Goal: Information Seeking & Learning: Learn about a topic

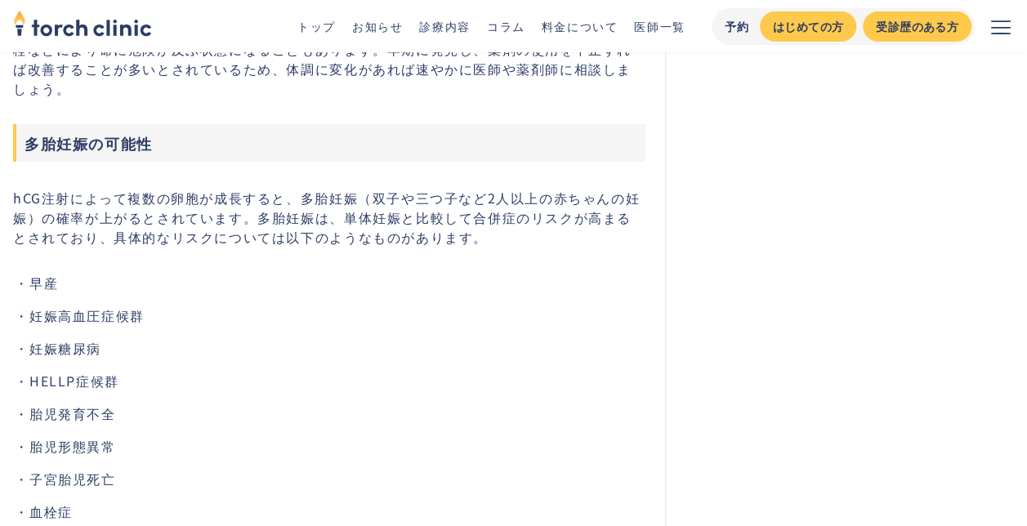
scroll to position [3433, 0]
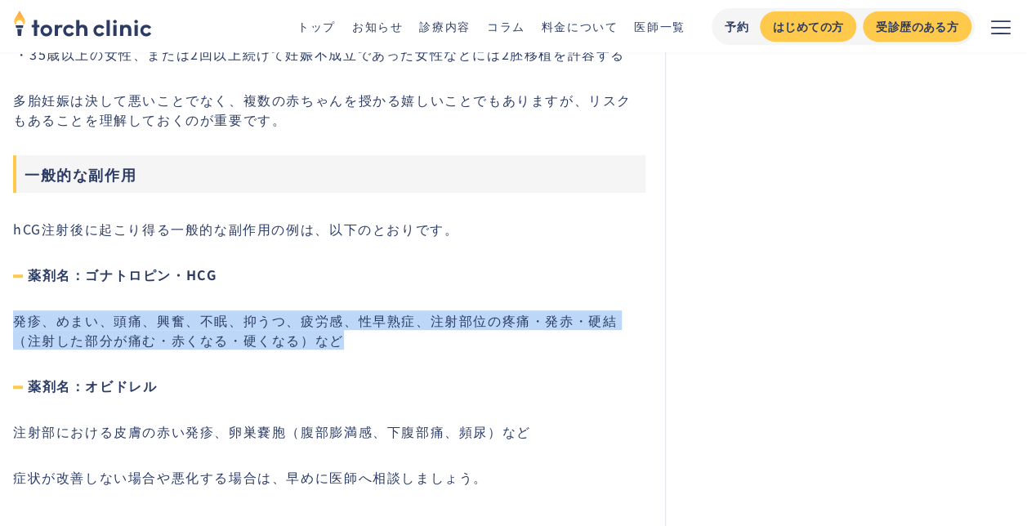
drag, startPoint x: 315, startPoint y: 307, endPoint x: 2, endPoint y: 281, distance: 314.1
copy p "発疹、めまい、頭痛、興奮、不眠、抑うつ、疲労感、性早熟症、注射部位の疼痛・発赤・硬結（注射した部分が痛む・赤くなる・硬くなる）など"
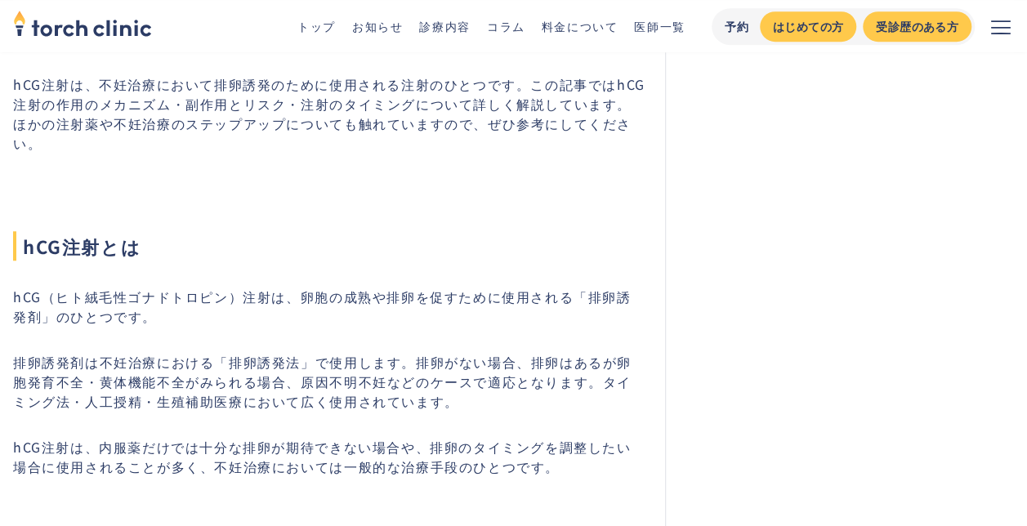
scroll to position [163, 0]
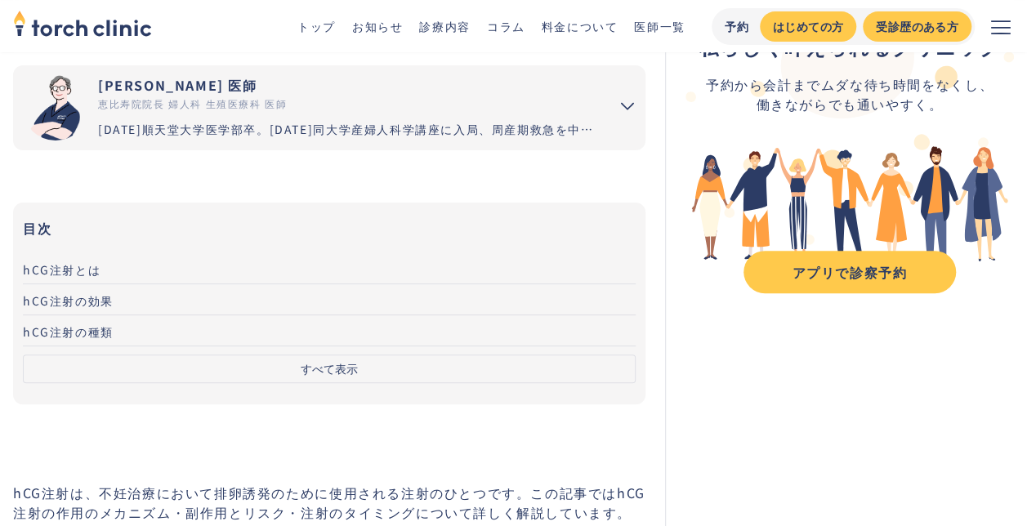
click at [305, 355] on button "すべて表示" at bounding box center [329, 369] width 613 height 29
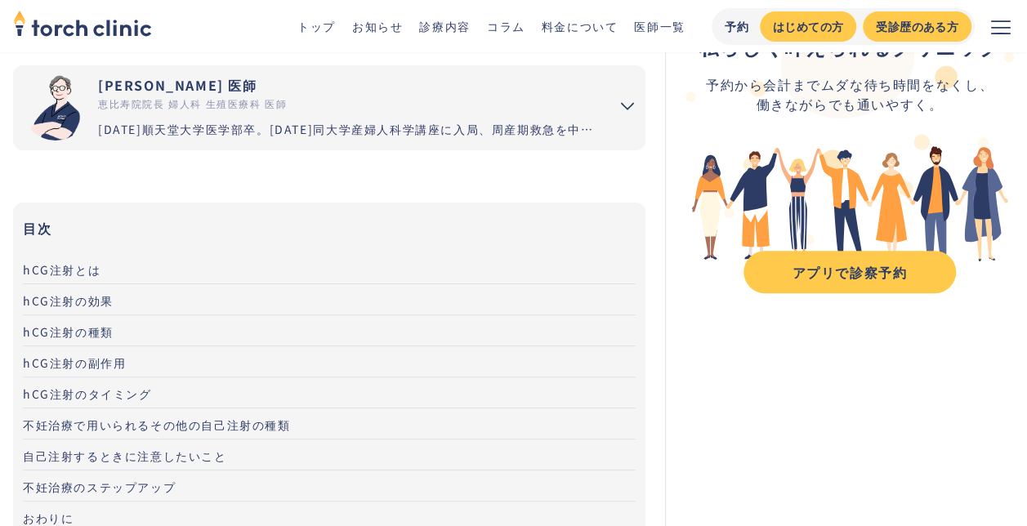
scroll to position [245, 0]
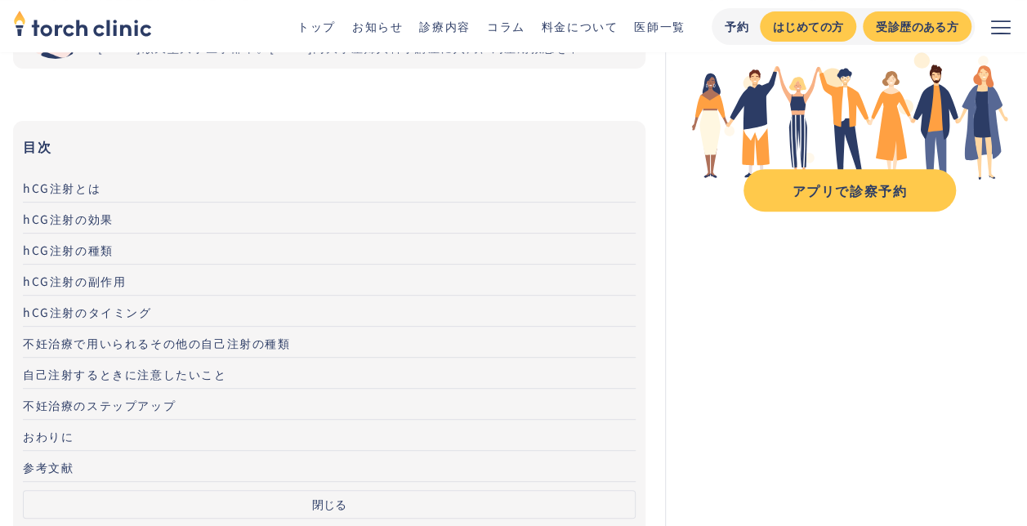
click at [43, 242] on span "hCG注射の種類" at bounding box center [68, 250] width 91 height 16
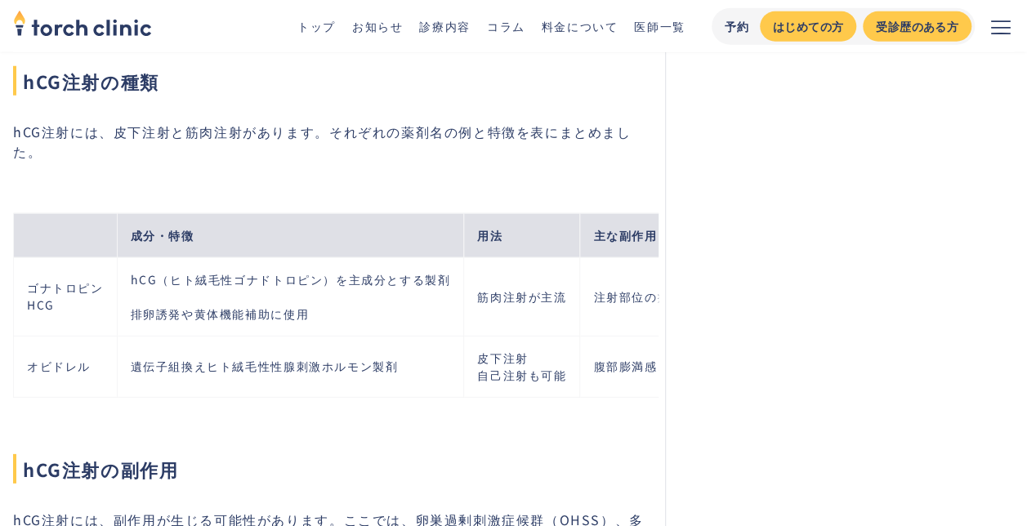
scroll to position [2288, 0]
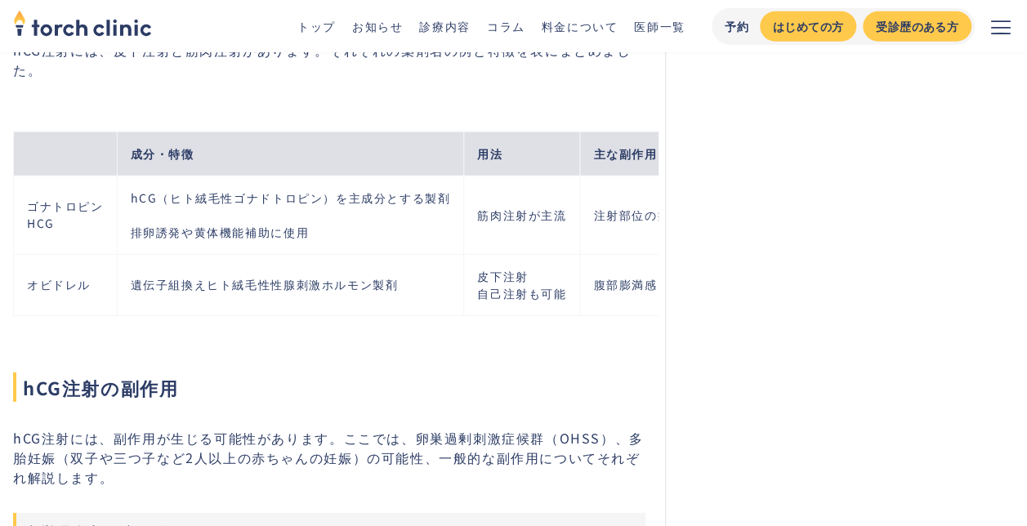
click at [20, 176] on td "ゴナトロピン HCG" at bounding box center [66, 215] width 104 height 78
click at [52, 176] on td "ゴナトロピン HCG" at bounding box center [66, 215] width 104 height 78
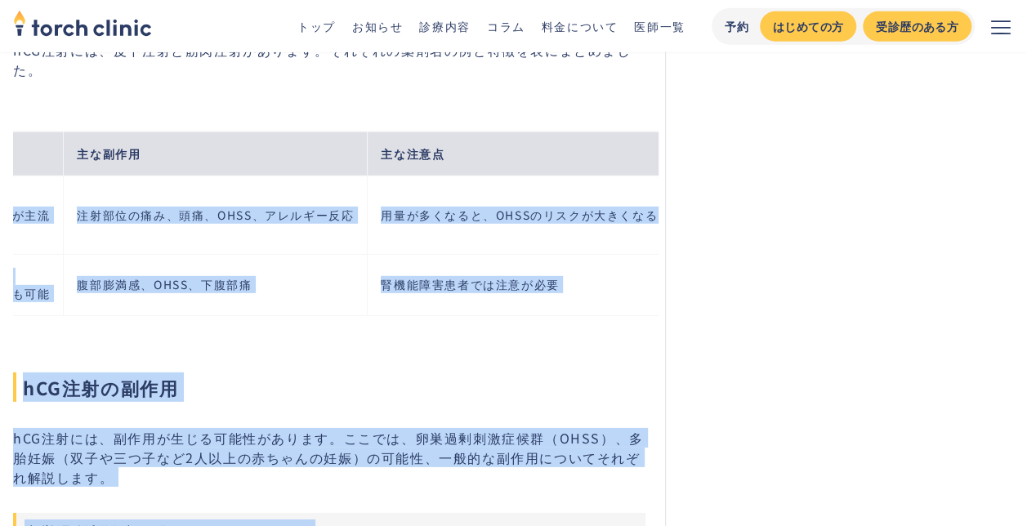
scroll to position [0, 518]
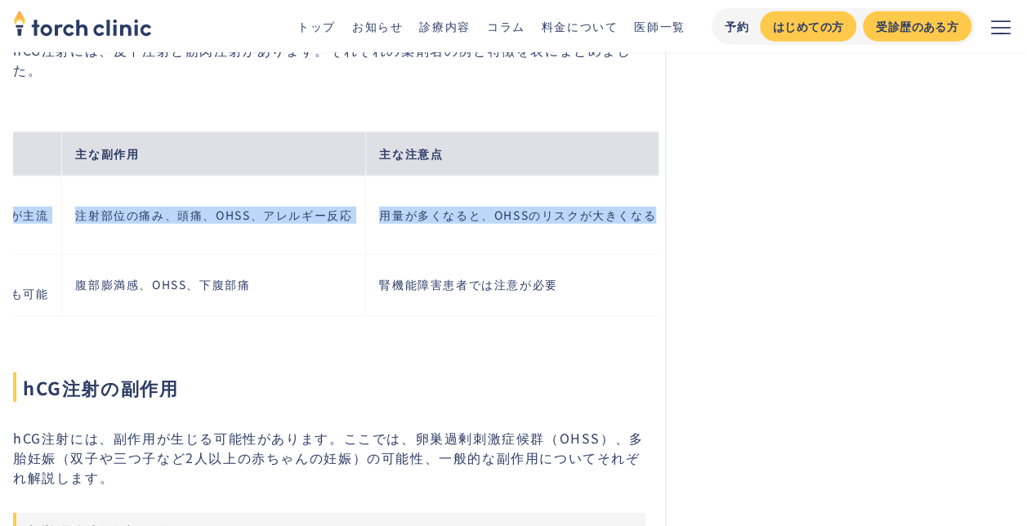
drag, startPoint x: 31, startPoint y: 149, endPoint x: 665, endPoint y: 150, distance: 634.2
click at [665, 176] on tr "ゴナトロピン HCG hCG（ヒト絨毛性ゴナドトロピン）を主成分とする製剤 排卵誘発や黄体機能補助に使用 筋肉注射が主流 注射部位の痛み、頭痛、OHSS、アレ…" at bounding box center [83, 215] width 1174 height 78
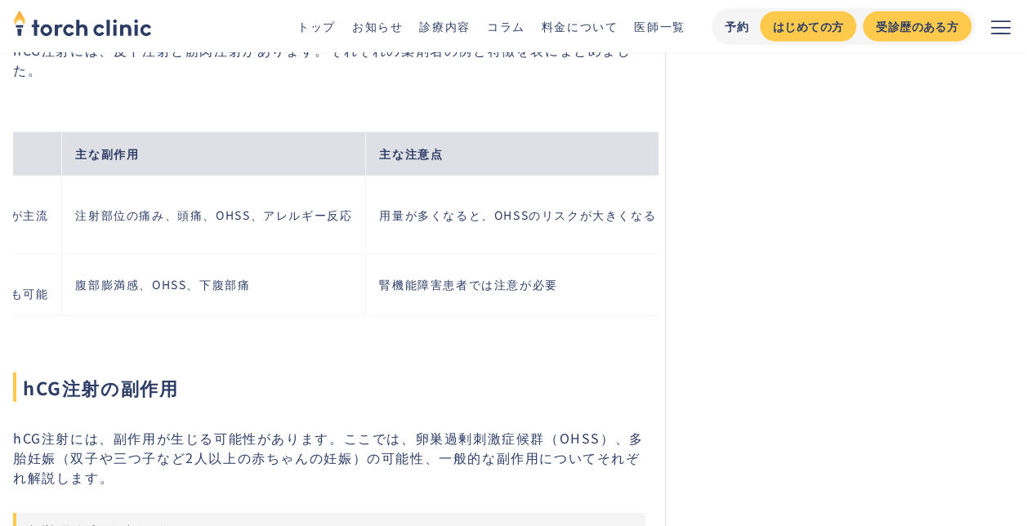
drag, startPoint x: 495, startPoint y: 265, endPoint x: 460, endPoint y: 265, distance: 35.1
click at [460, 265] on div "成分・特徴 用法 主な副作用 主な注意点 ゴナトロピン HCG hCG（ヒト絨毛性ゴナドトロピン）を主成分とする製剤 排卵誘発や黄体機能補助に使用 筋肉注射が…" at bounding box center [336, 212] width 646 height 215
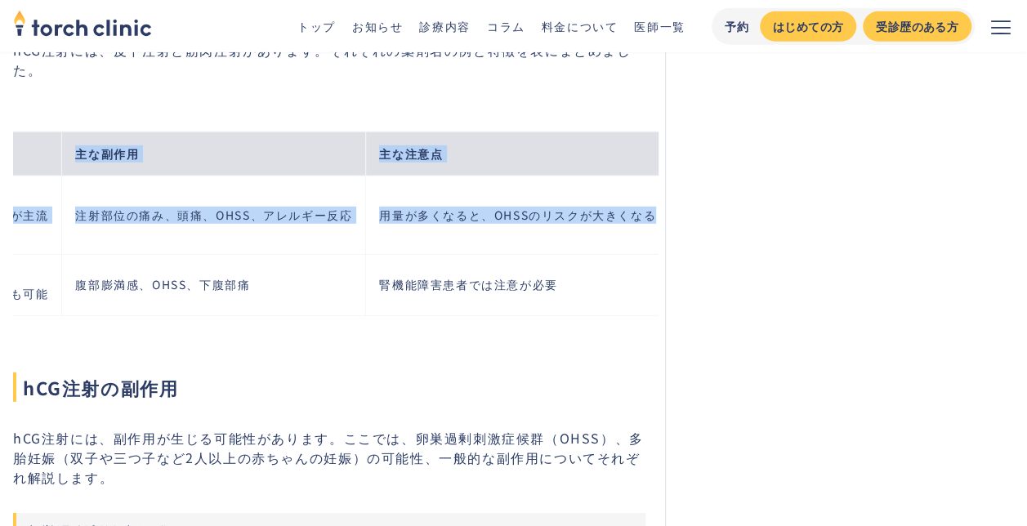
drag, startPoint x: 69, startPoint y: 98, endPoint x: 664, endPoint y: 152, distance: 596.6
click at [664, 152] on tbody "成分・特徴 用法 主な副作用 主な注意点 ゴナトロピン HCG hCG（ヒト絨毛性ゴナドトロピン）を主成分とする製剤 排卵誘発や黄体機能補助に使用 筋肉注射が…" at bounding box center [83, 224] width 1174 height 184
copy tbody "成分・特徴 用法 主な副作用 主な注意点 ゴナトロピン HCG hCG（ヒト絨毛性ゴナドトロピン）を主成分とする製剤 排卵誘発や黄体機能補助に使用 筋肉注射が…"
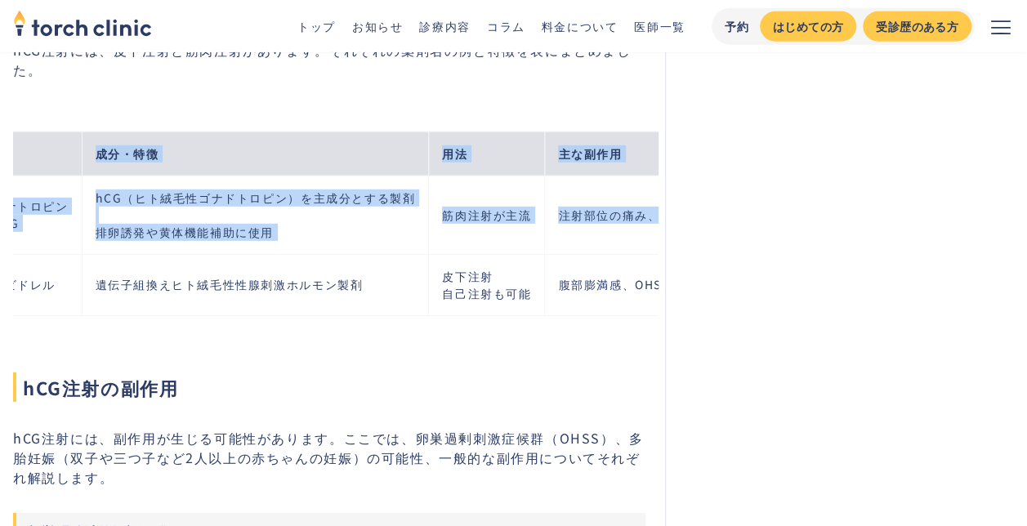
scroll to position [0, 0]
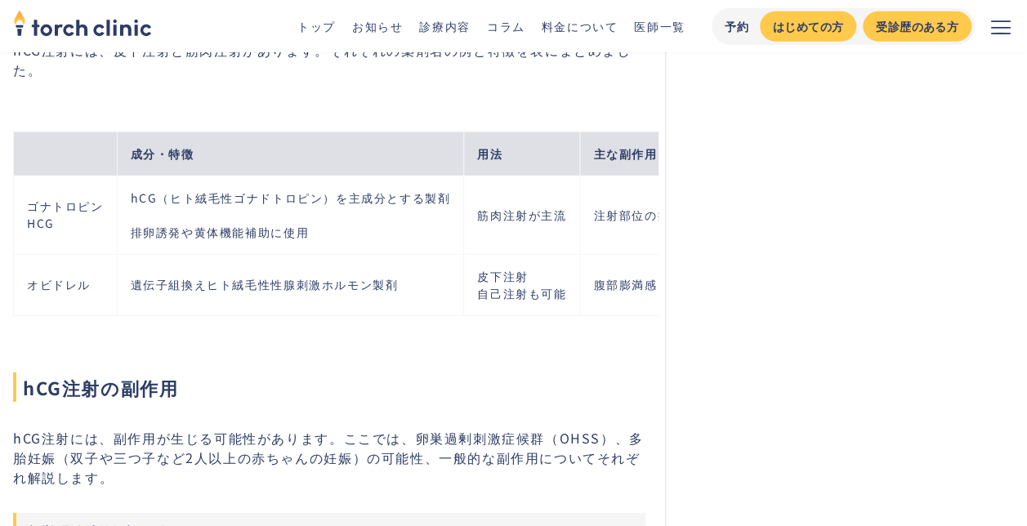
click at [461, 317] on h2 "hCG注射の副作用" at bounding box center [329, 359] width 633 height 85
click at [308, 176] on td "hCG（ヒト絨毛性ゴナドトロピン）を主成分とする製剤 排卵誘発や黄体機能補助に使用" at bounding box center [290, 215] width 347 height 78
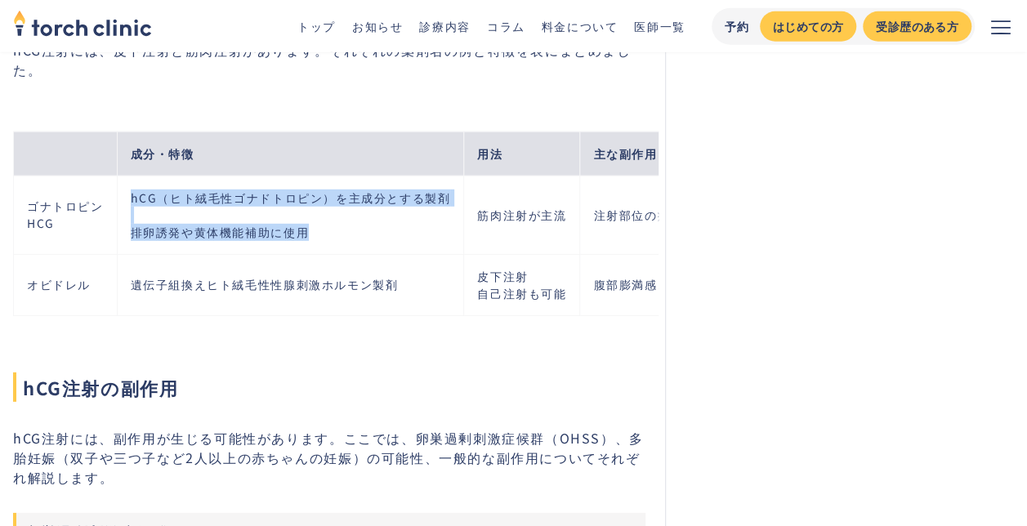
drag, startPoint x: 302, startPoint y: 175, endPoint x: 120, endPoint y: 145, distance: 184.8
click at [120, 176] on td "hCG（ヒト絨毛性ゴナドトロピン）を主成分とする製剤 排卵誘発や黄体機能補助に使用" at bounding box center [290, 215] width 347 height 78
copy td "hCG（ヒト絨毛性ゴナドトロピン）を主成分とする製剤 排卵誘発や黄体機能補助に使用"
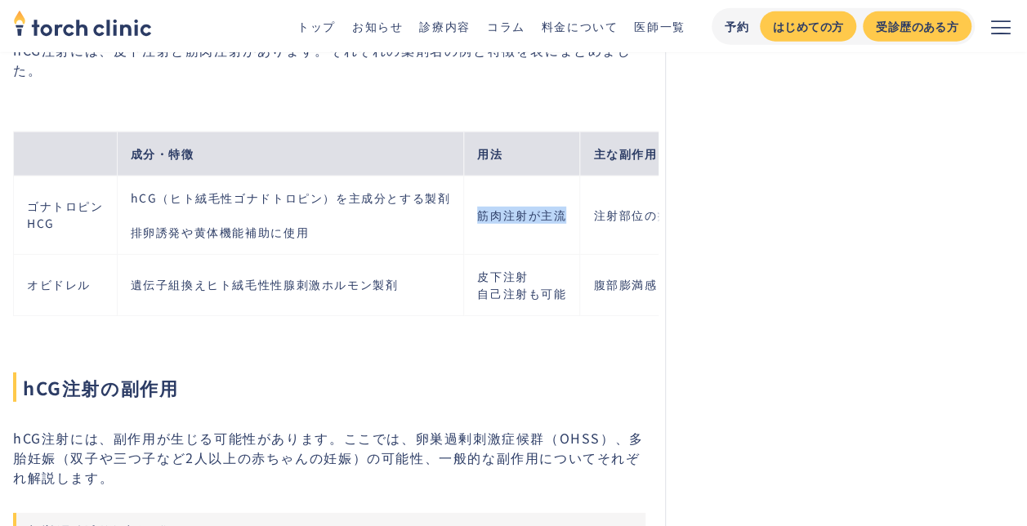
drag, startPoint x: 479, startPoint y: 162, endPoint x: 558, endPoint y: 162, distance: 79.3
click at [558, 176] on td "筋肉注射が主流" at bounding box center [522, 215] width 116 height 78
copy td "筋肉注射が主流"
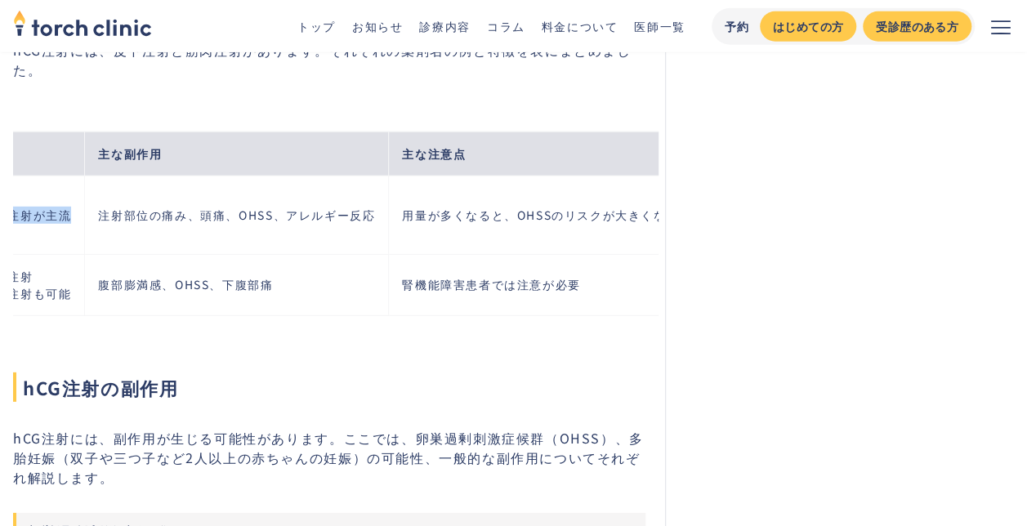
scroll to position [0, 518]
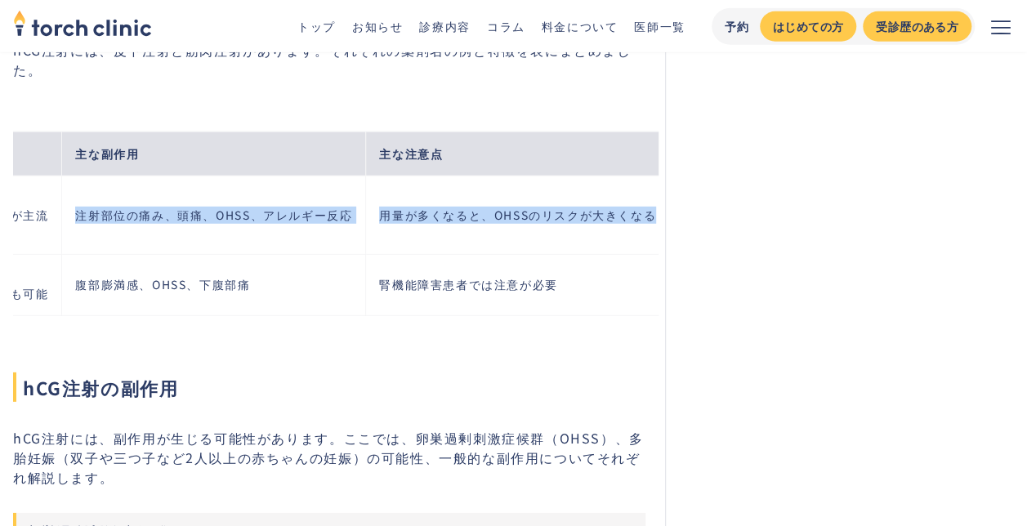
drag, startPoint x: 77, startPoint y: 157, endPoint x: 651, endPoint y: 186, distance: 574.5
click at [651, 186] on tr "ゴナトロピン HCG hCG（ヒト絨毛性ゴナドトロピン）を主成分とする製剤 排卵誘発や黄体機能補助に使用 筋肉注射が主流 注射部位の痛み、頭痛、OHSS、アレ…" at bounding box center [83, 215] width 1174 height 78
copy tr "注射部位の痛み、頭痛、OHSS、アレルギー反応 用量が多くなると、OHSSのリスクが大きくなる"
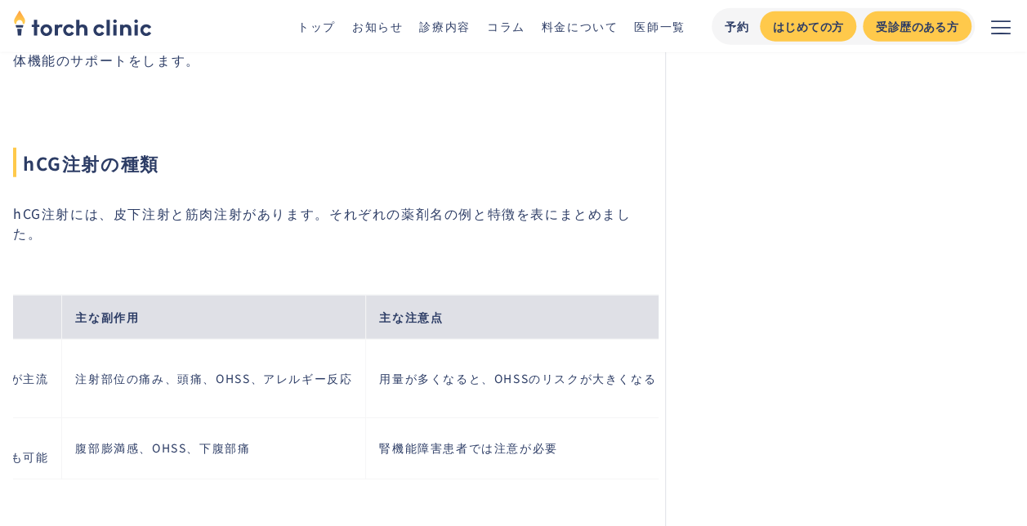
drag, startPoint x: 492, startPoint y: 439, endPoint x: 346, endPoint y: 445, distance: 146.4
click at [346, 481] on h2 "hCG注射の副作用" at bounding box center [329, 523] width 633 height 85
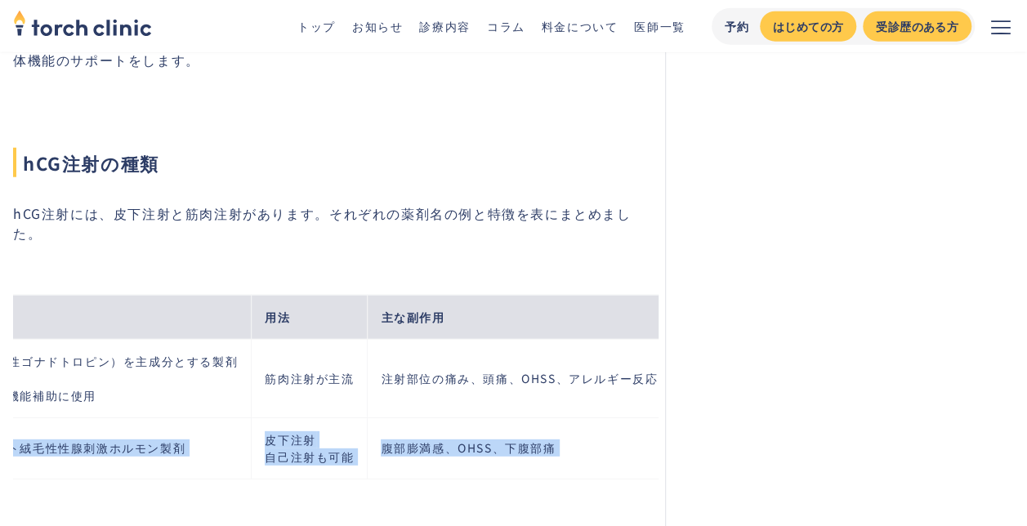
scroll to position [0, 518]
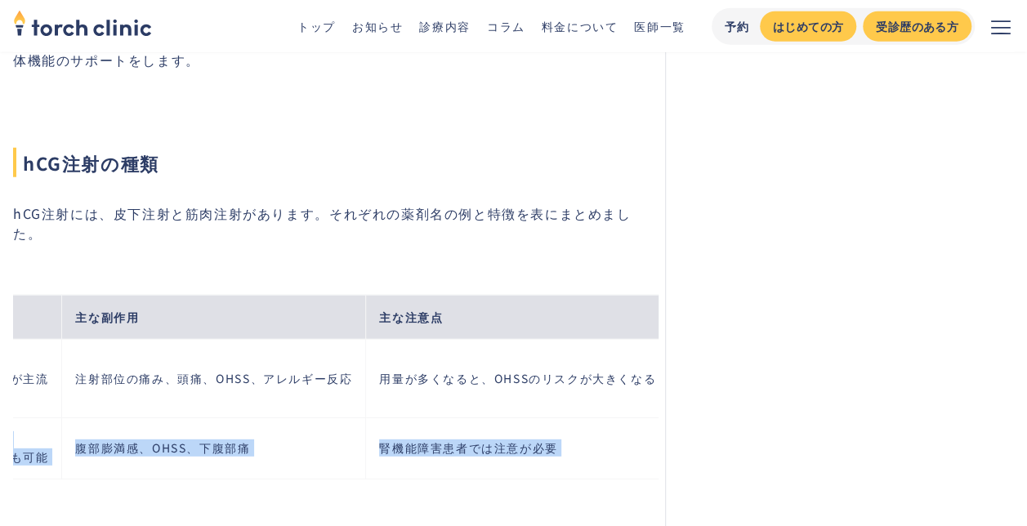
drag, startPoint x: 28, startPoint y: 392, endPoint x: 702, endPoint y: 427, distance: 675.2
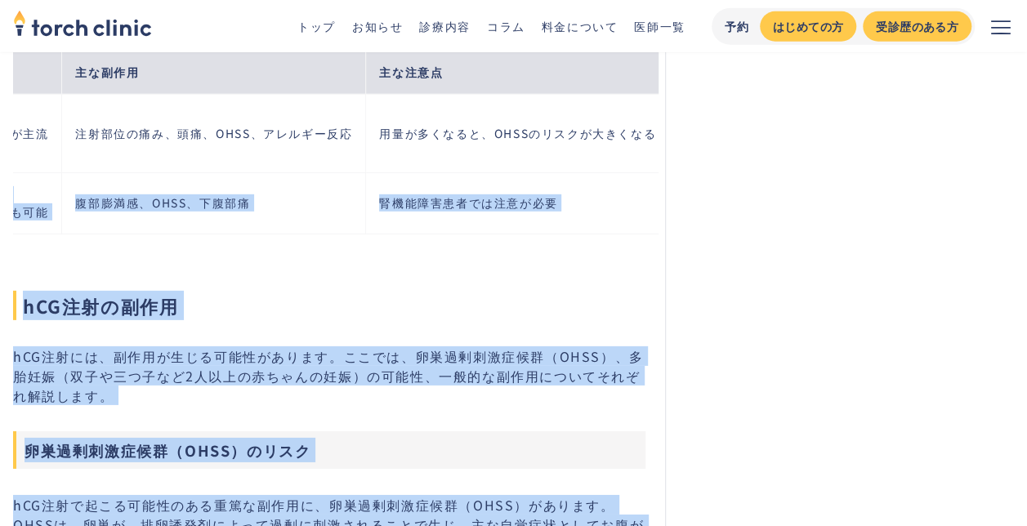
scroll to position [2288, 0]
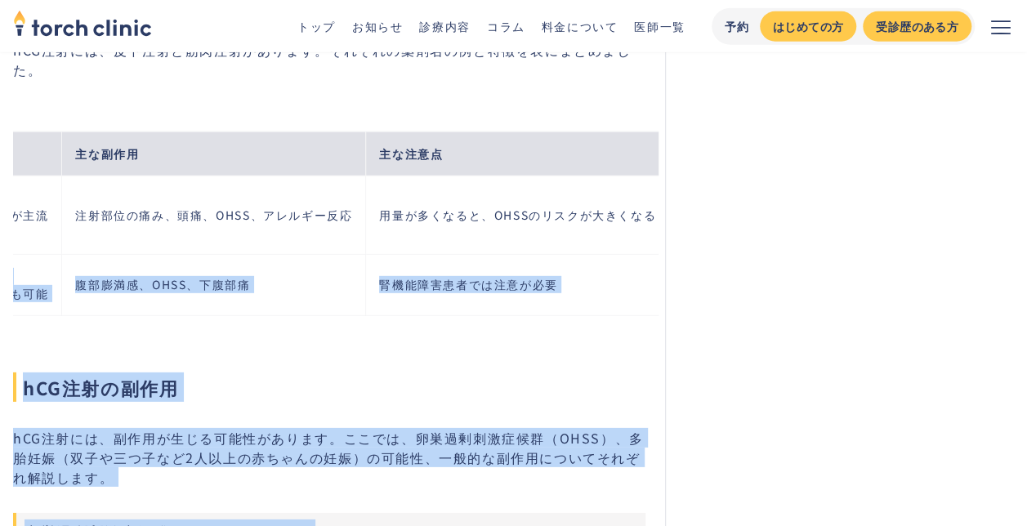
click at [570, 254] on td "腎機能障害患者では注意が必要" at bounding box center [518, 284] width 304 height 61
click at [601, 317] on h2 "hCG注射の副作用" at bounding box center [329, 359] width 633 height 85
click at [603, 328] on h2 "hCG注射の副作用" at bounding box center [329, 359] width 633 height 85
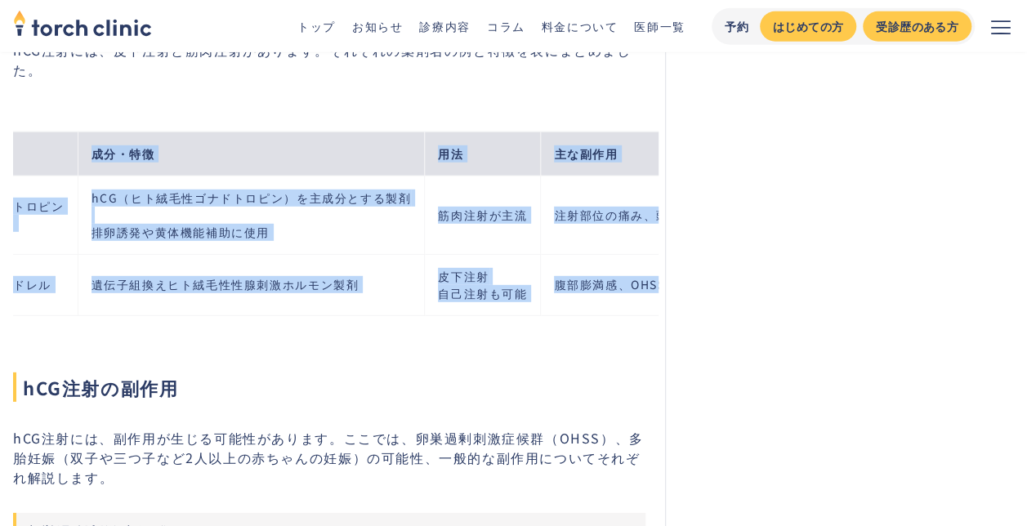
scroll to position [0, 0]
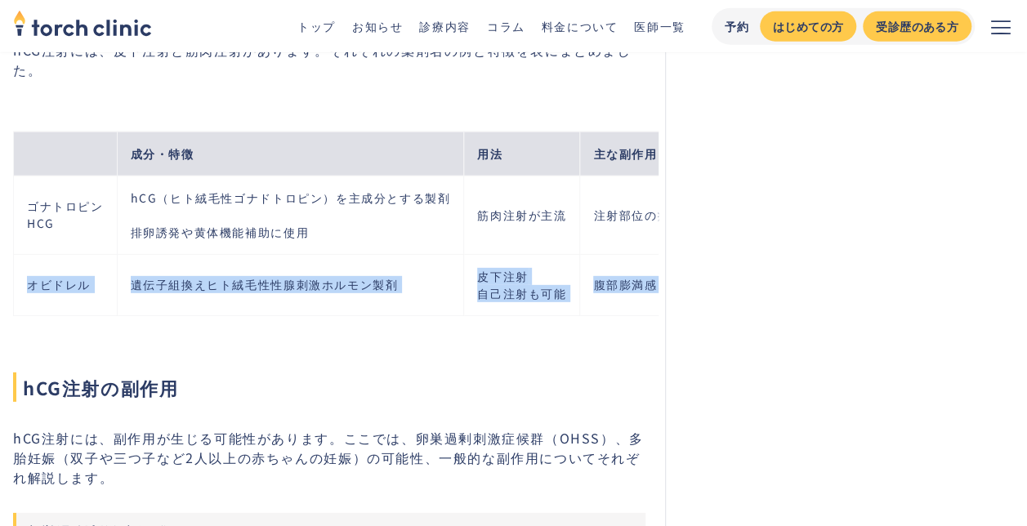
drag, startPoint x: 552, startPoint y: 229, endPoint x: 27, endPoint y: 230, distance: 524.7
click at [27, 254] on tr "オビドレル 遺伝子組換えヒト絨毛性性腺刺激ホルモン製剤 皮下注射 自己注射も可能 腹部膨満感、OHSS、下腹部痛 腎機能障害患者では注意が必要" at bounding box center [601, 284] width 1174 height 61
copy tr "オビドレル 遺伝子組換えヒト絨毛性性腺刺激ホルモン製剤 皮下注射 自己注射も可能 腹部膨満感、OHSS、下腹部痛 腎機能障害患者では注意が必要"
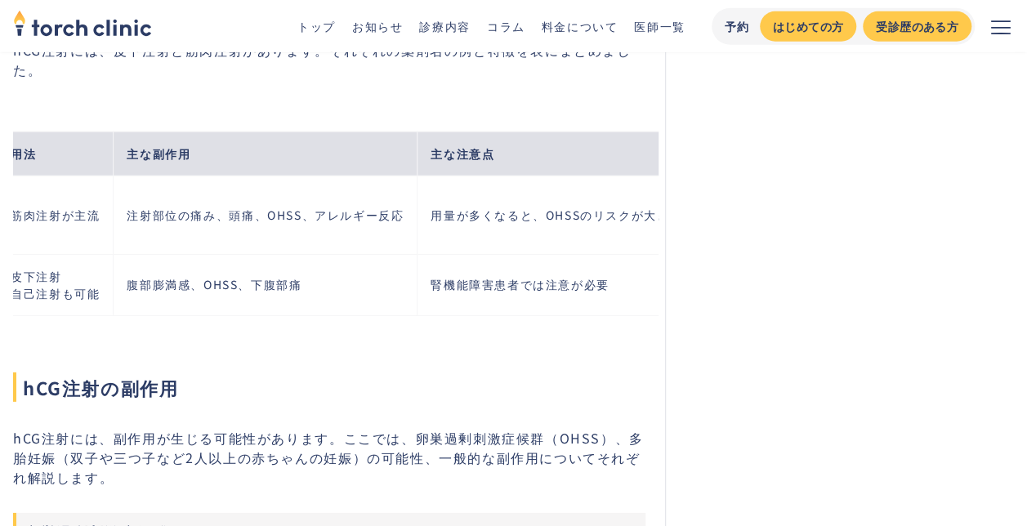
scroll to position [0, 476]
